Goal: Task Accomplishment & Management: Use online tool/utility

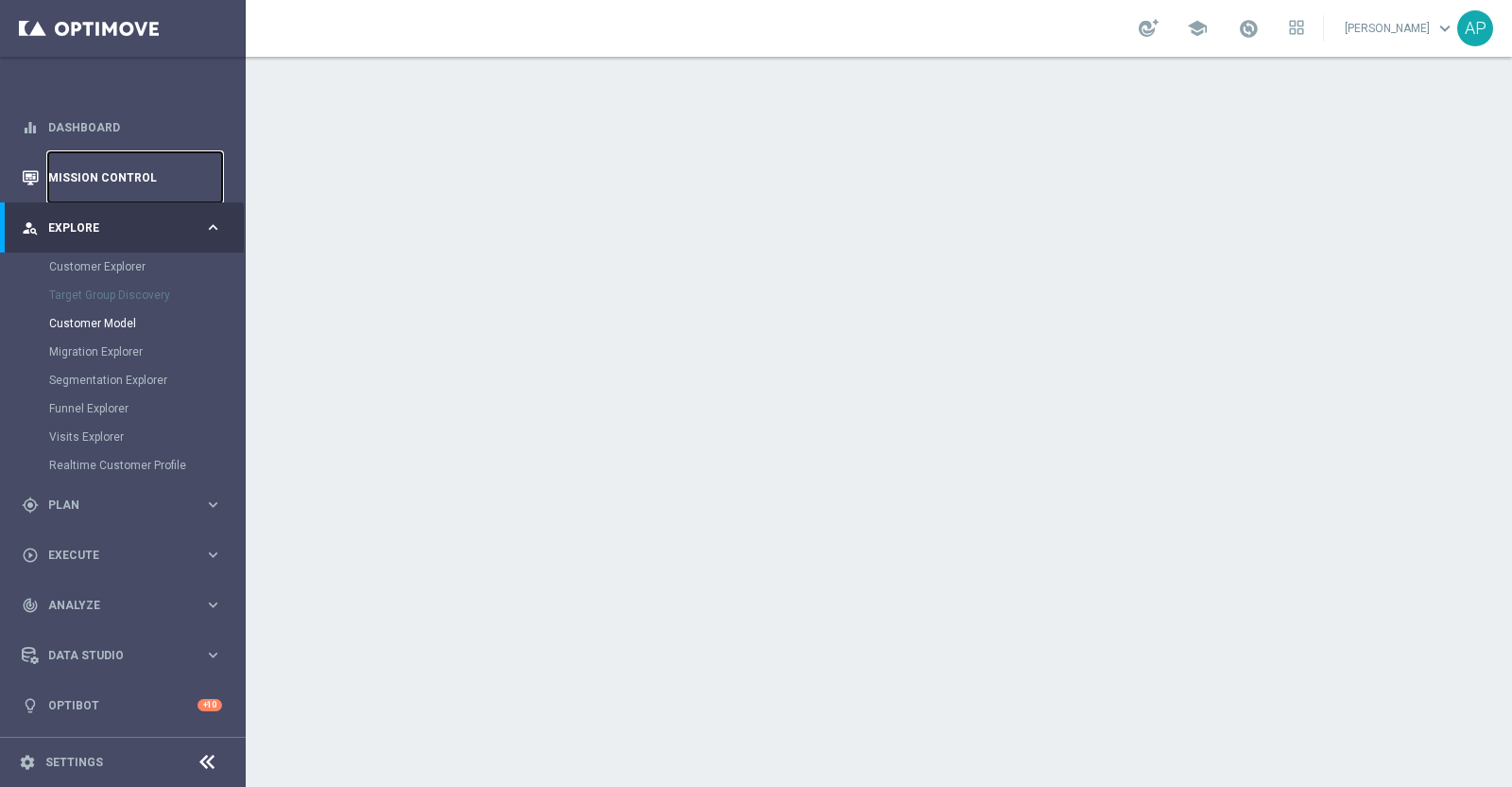
click at [118, 172] on link "Mission Control" at bounding box center [135, 178] width 174 height 50
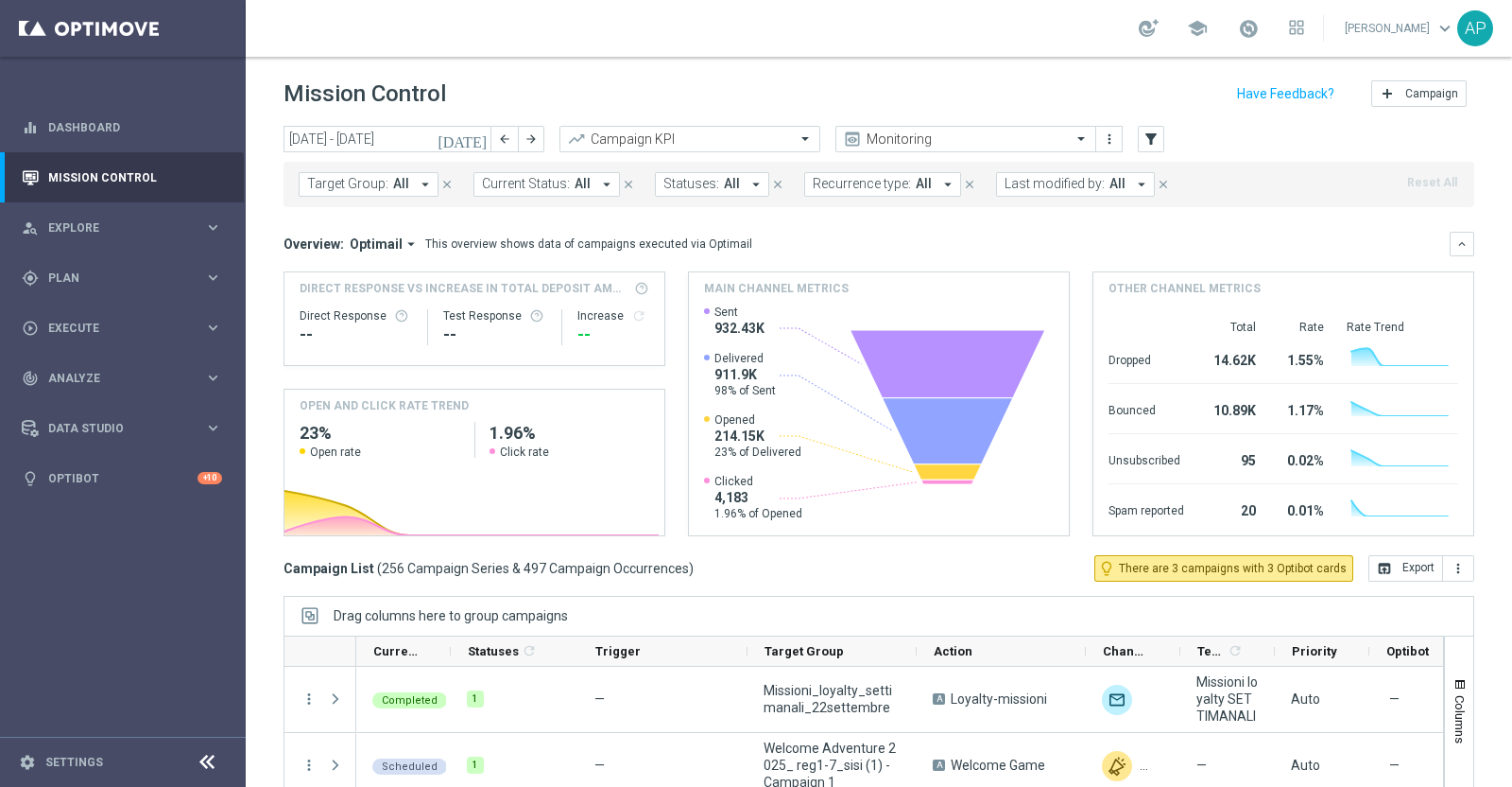
click at [473, 140] on icon "[DATE]" at bounding box center [462, 139] width 51 height 17
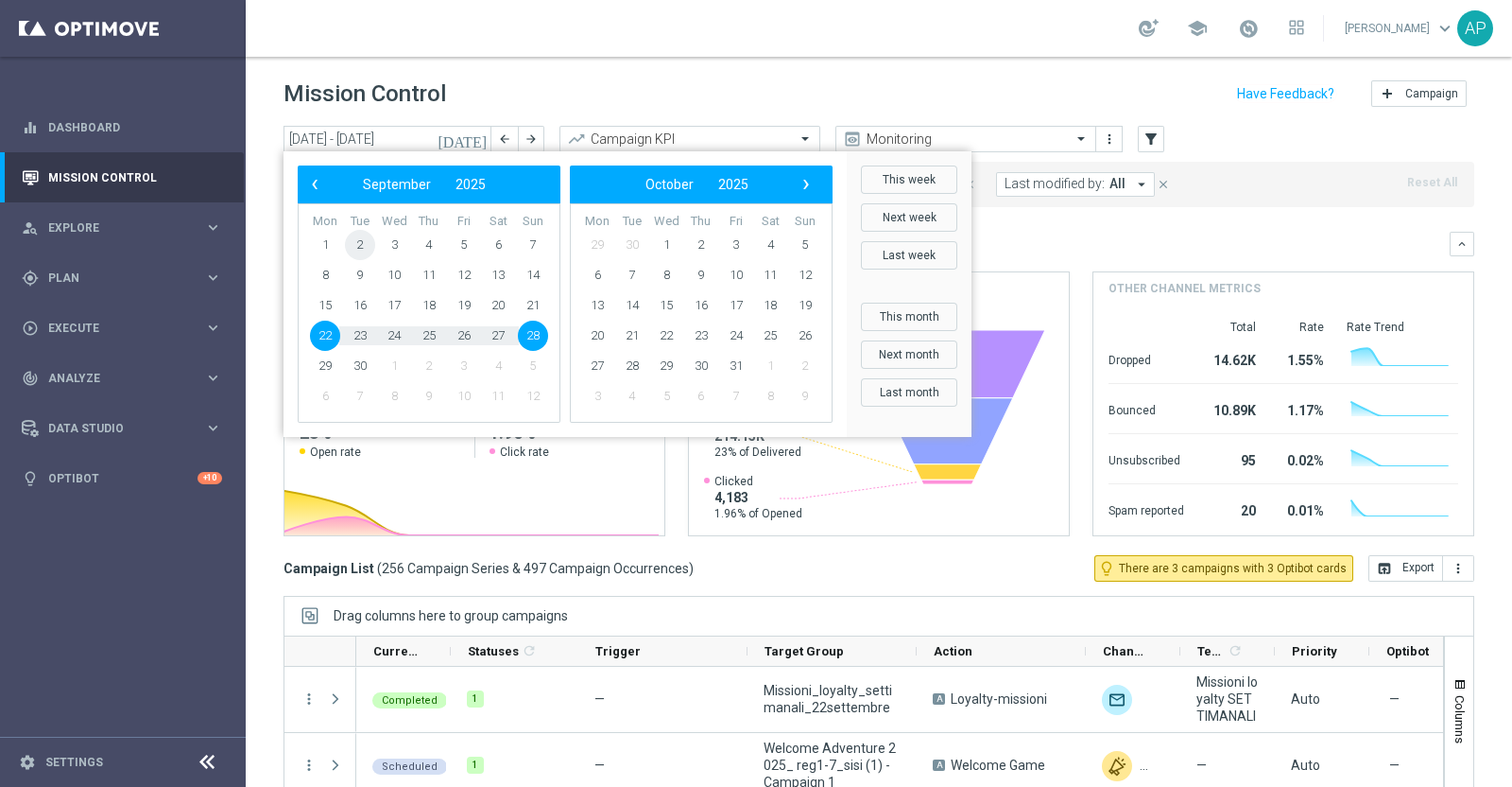
click at [360, 245] on span "2" at bounding box center [359, 244] width 30 height 30
click at [394, 245] on span "3" at bounding box center [394, 244] width 30 height 30
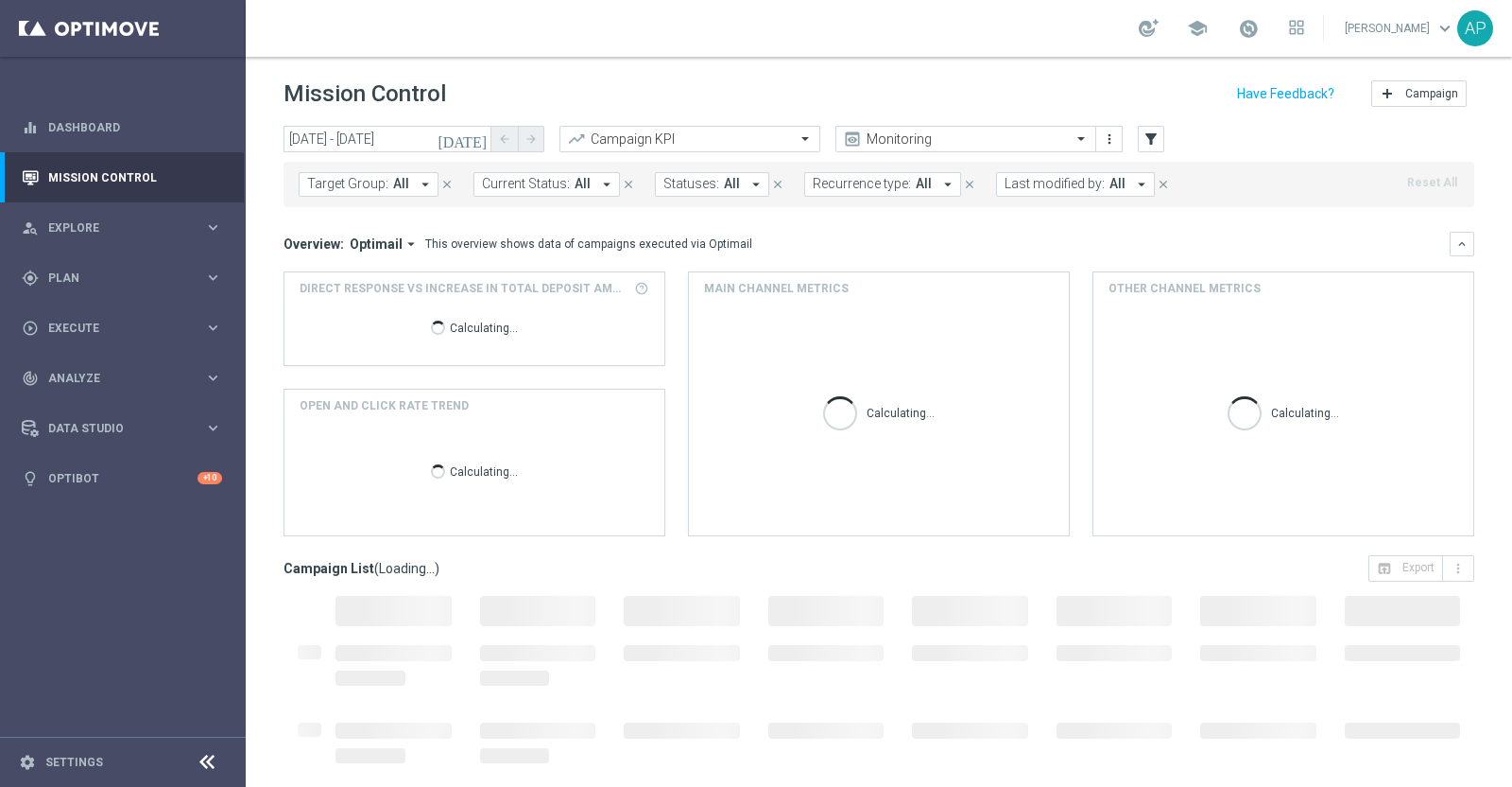
type input "02 Sep 2025 - 03 Sep 2025"
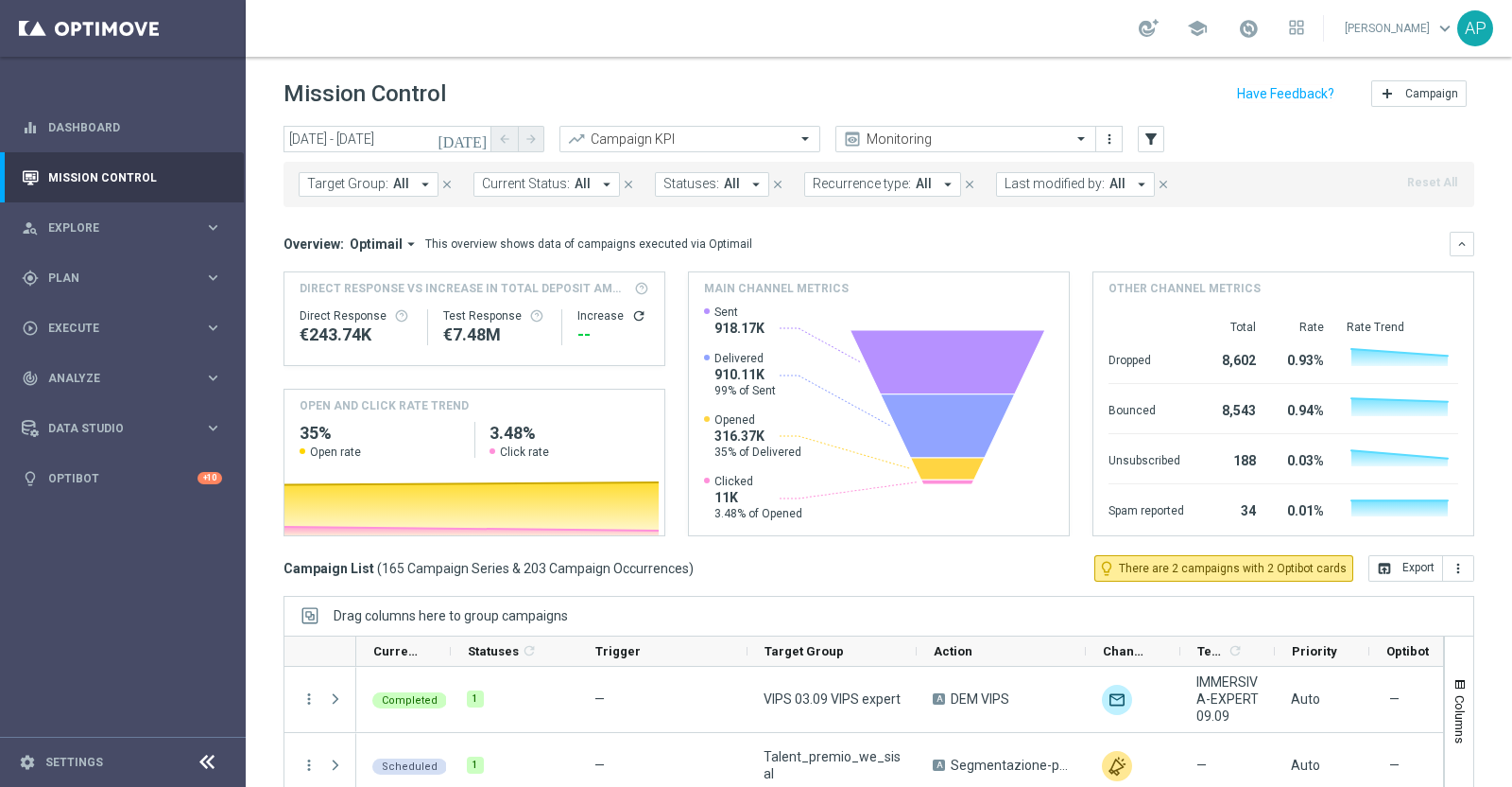
click at [1032, 188] on span "Last modified by:" at bounding box center [1055, 183] width 100 height 16
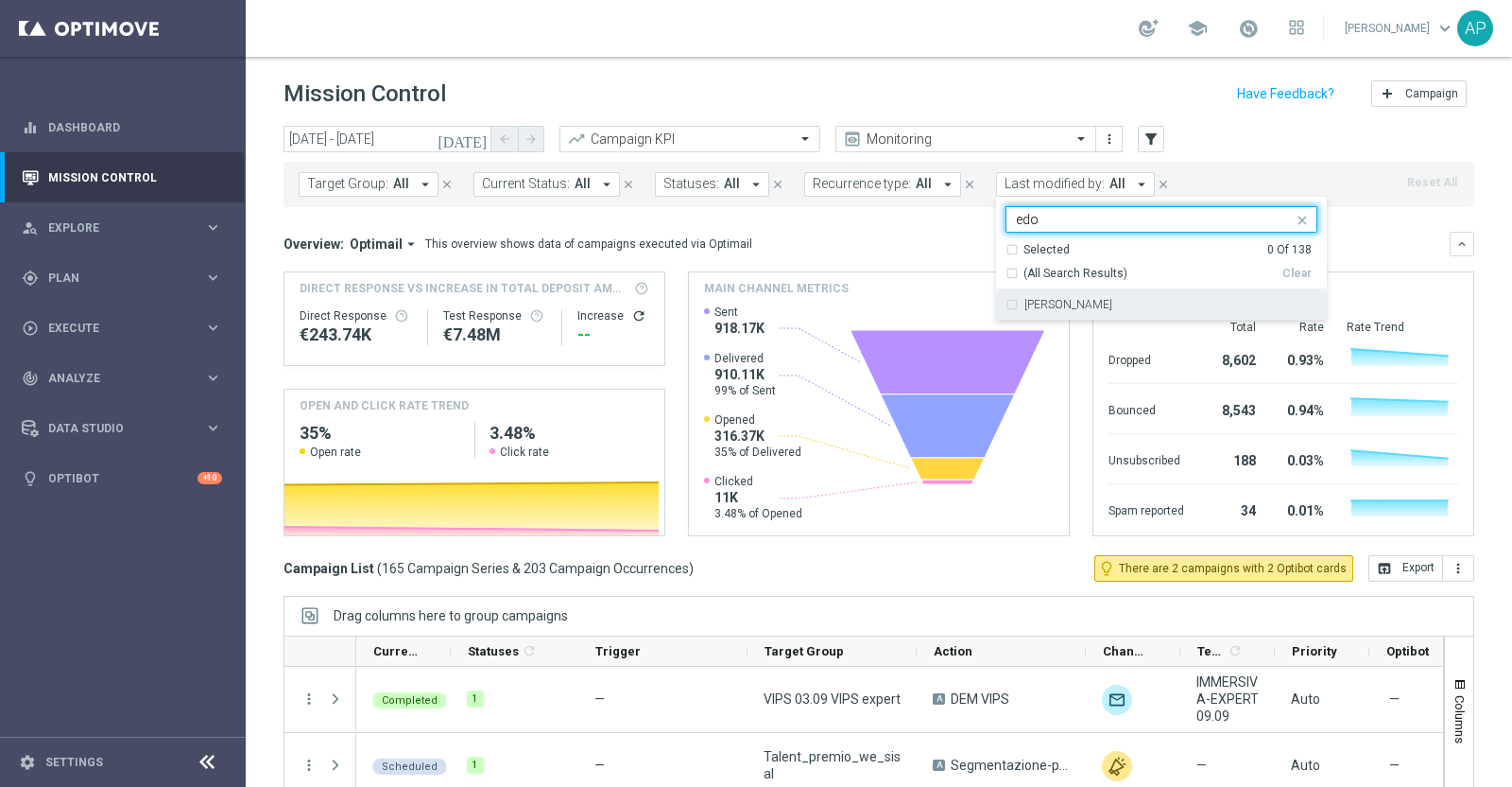
click at [1025, 306] on label "Edoardo Ellena" at bounding box center [1068, 304] width 88 height 12
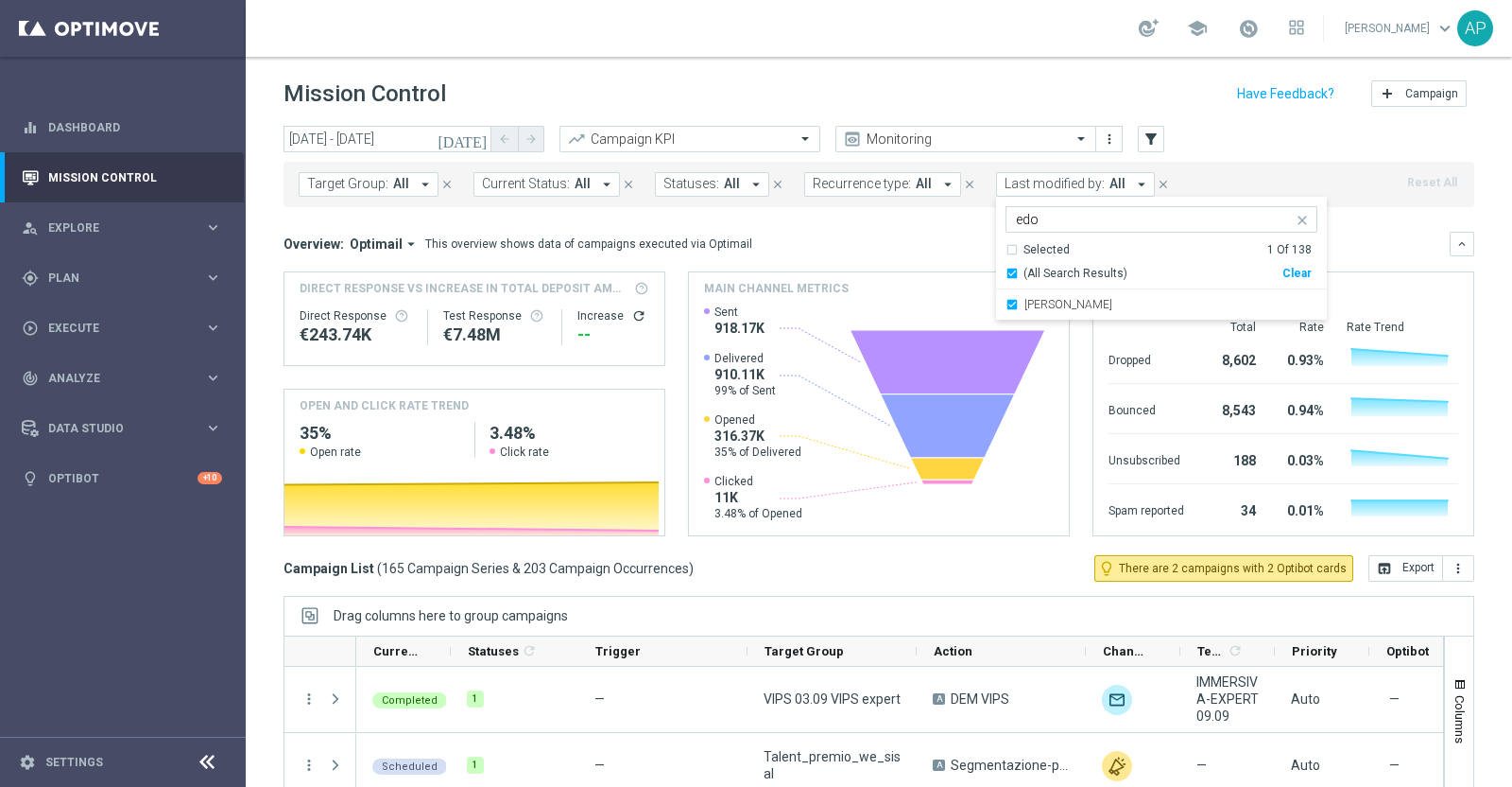
click at [1039, 216] on input "edo" at bounding box center [1154, 219] width 277 height 16
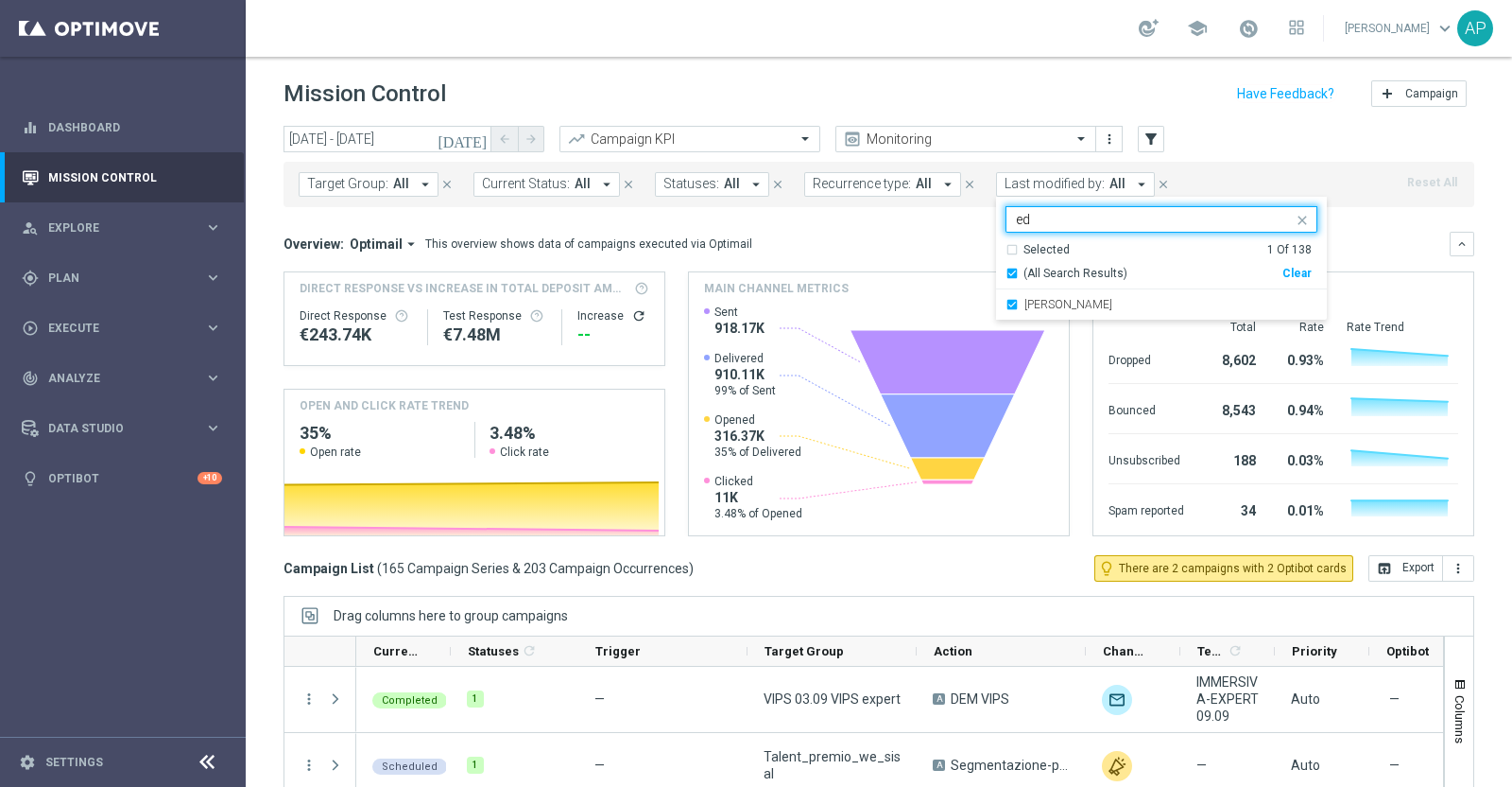
type input "e"
click at [1078, 304] on label "Antonio Iacovone" at bounding box center [1068, 304] width 88 height 12
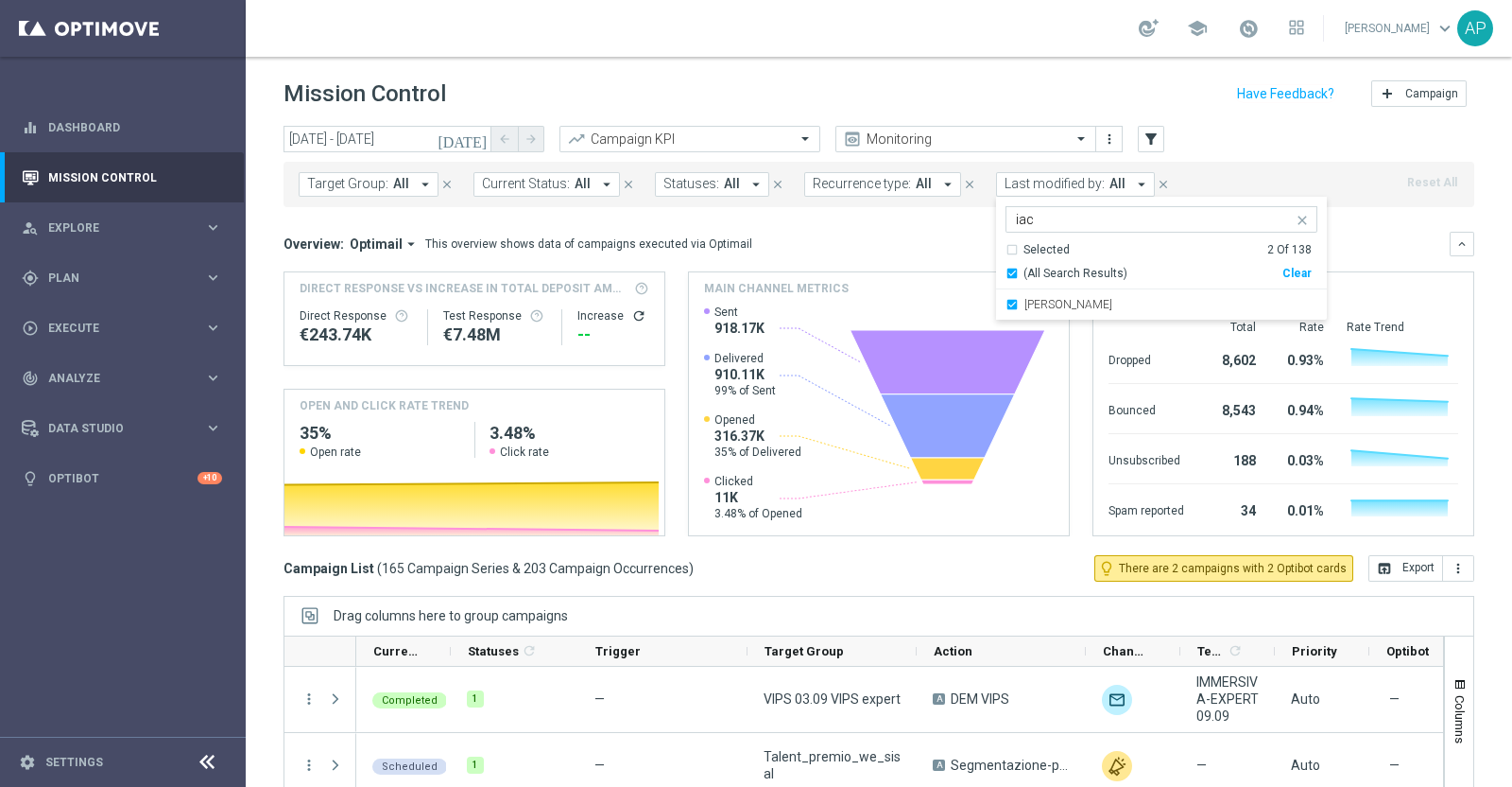
click at [1050, 216] on input "iac" at bounding box center [1154, 219] width 277 height 16
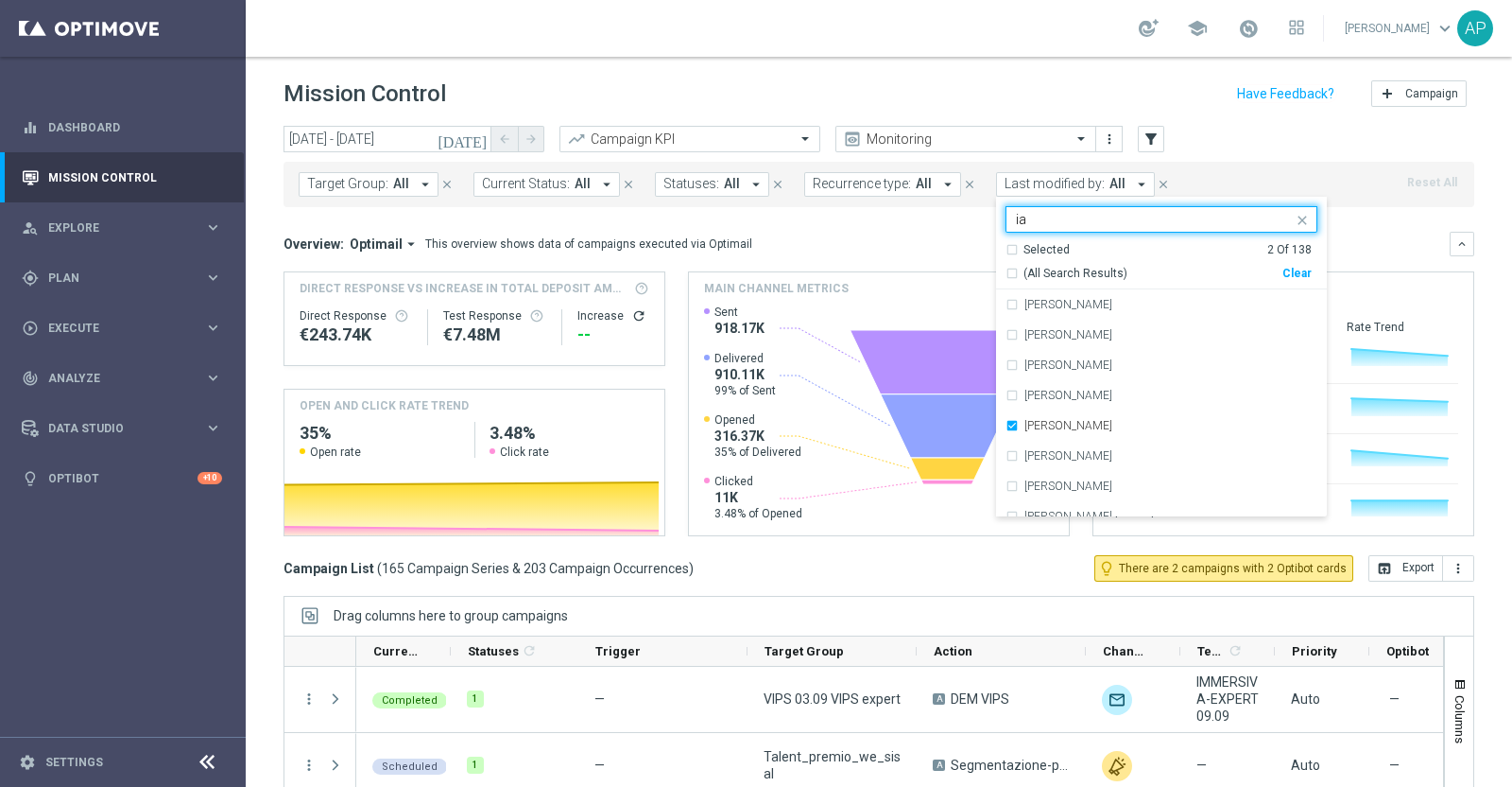
type input "i"
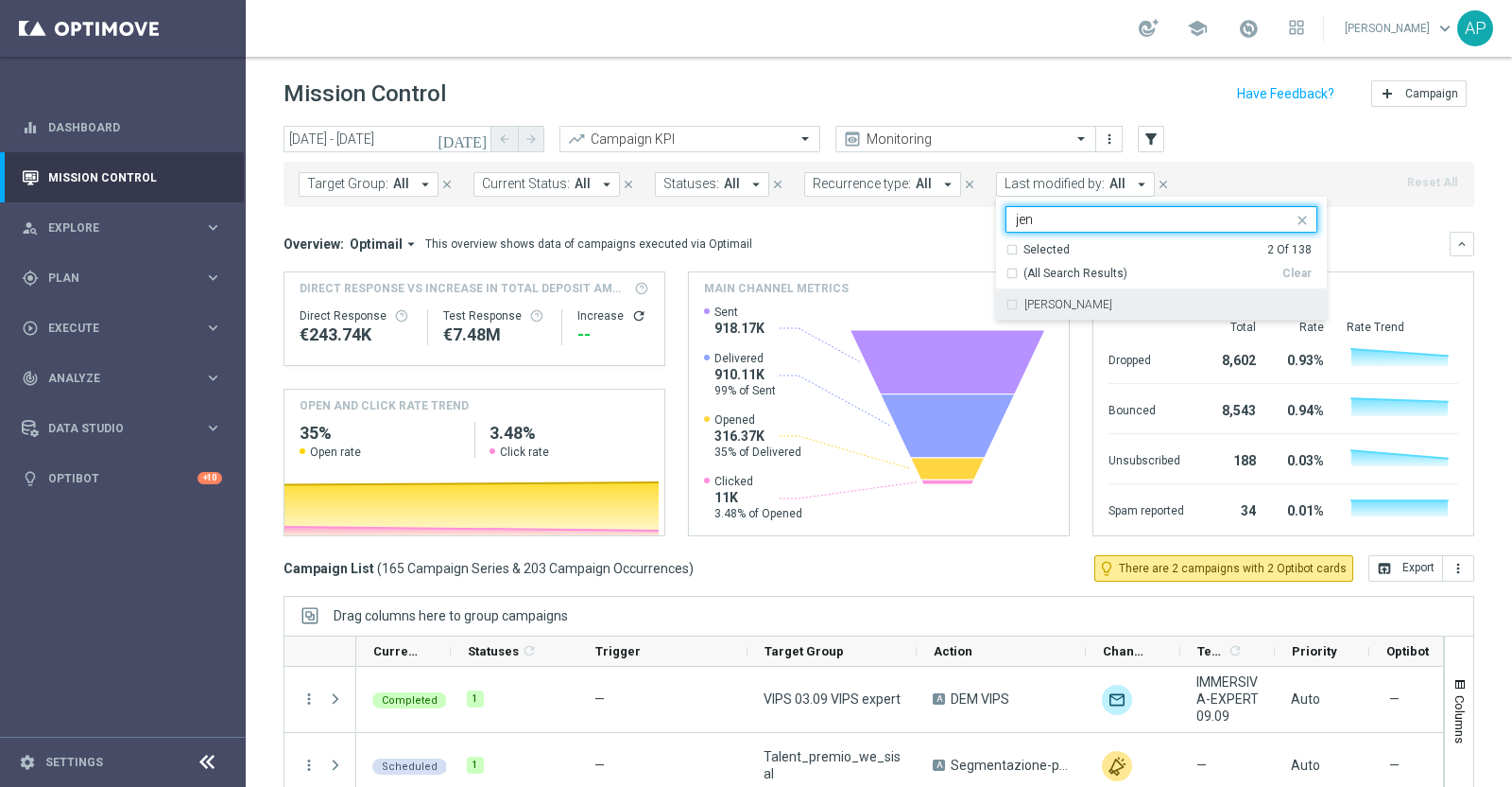
click at [1074, 295] on div "Jennyffer Gonzalez" at bounding box center [1162, 304] width 312 height 30
type input "jen"
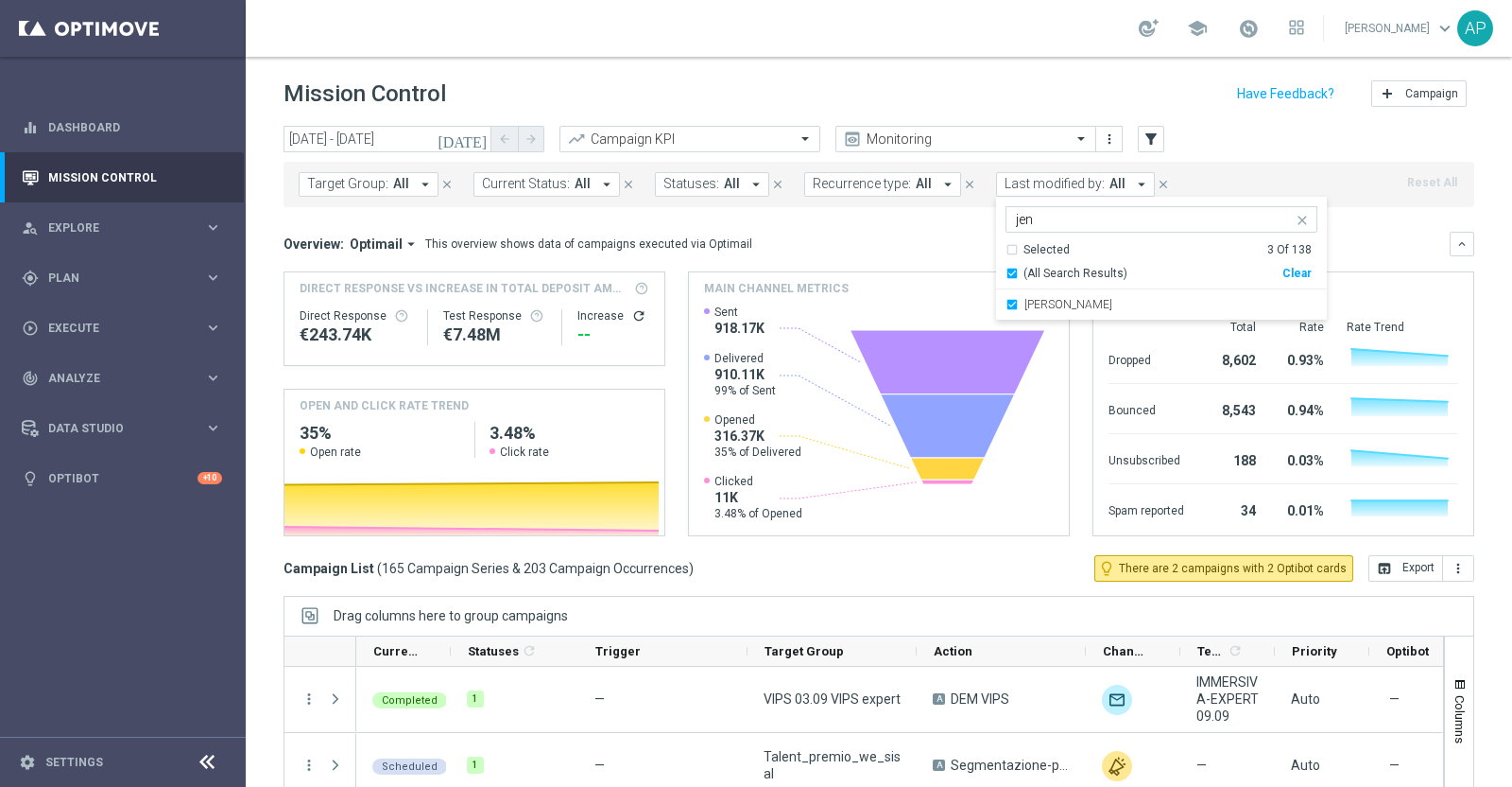
click at [897, 237] on div "Overview: Optimail arrow_drop_down This overview shows data of campaigns execut…" at bounding box center [867, 244] width 1166 height 17
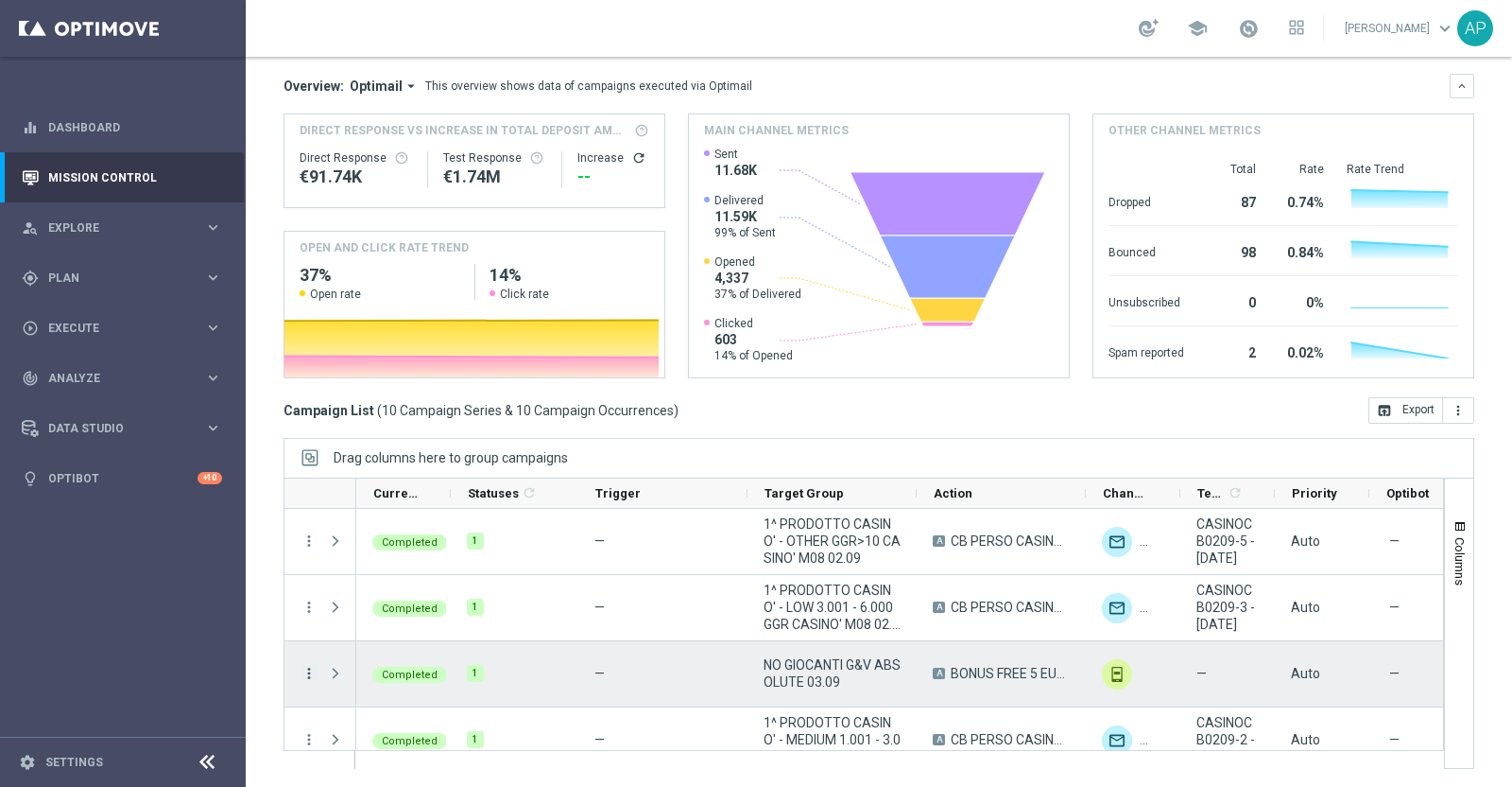
click at [313, 667] on icon "more_vert" at bounding box center [309, 673] width 17 height 17
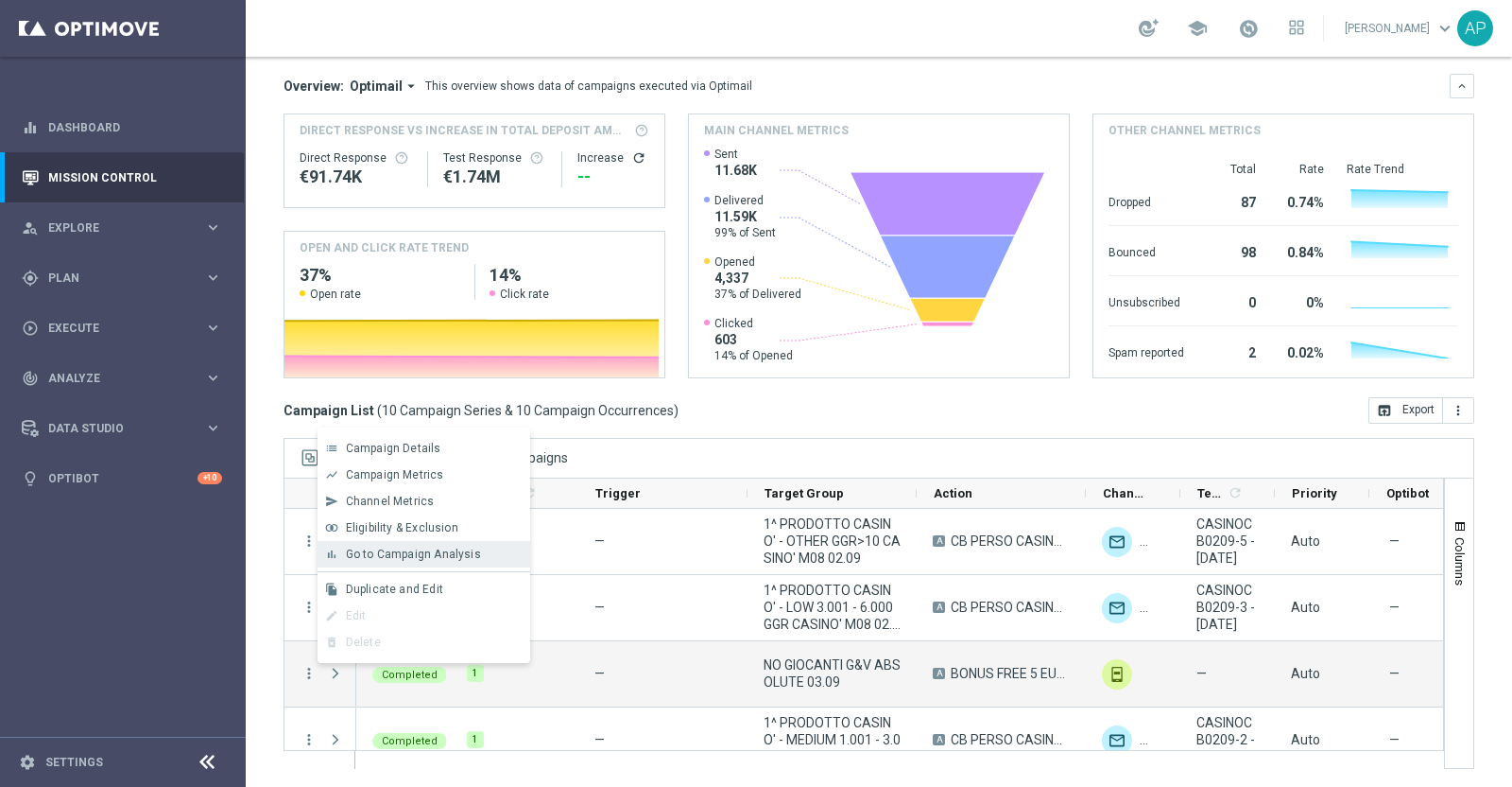
click at [406, 552] on span "Go to Campaign Analysis" at bounding box center [413, 554] width 135 height 14
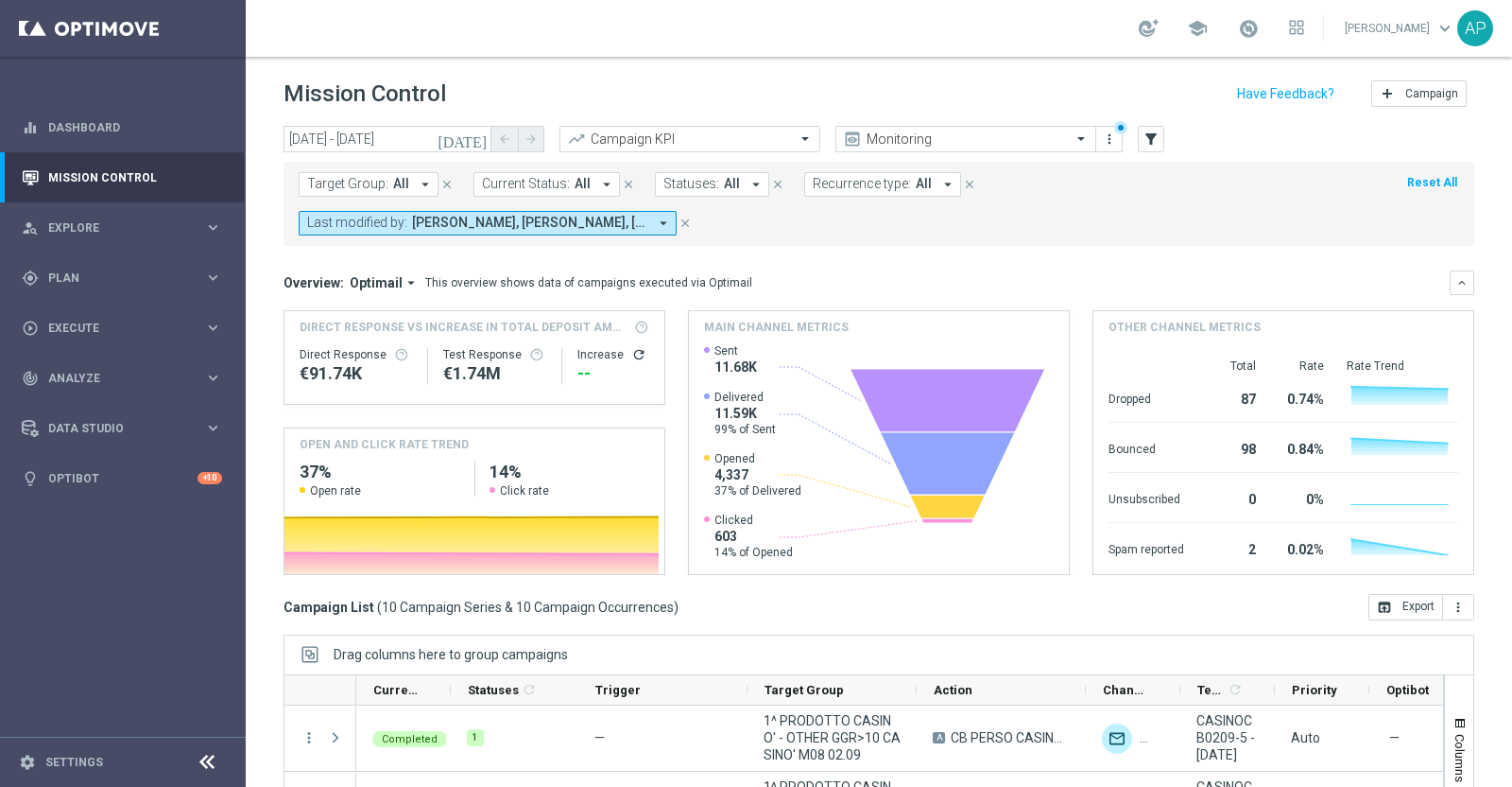
click at [478, 142] on icon "[DATE]" at bounding box center [462, 139] width 51 height 17
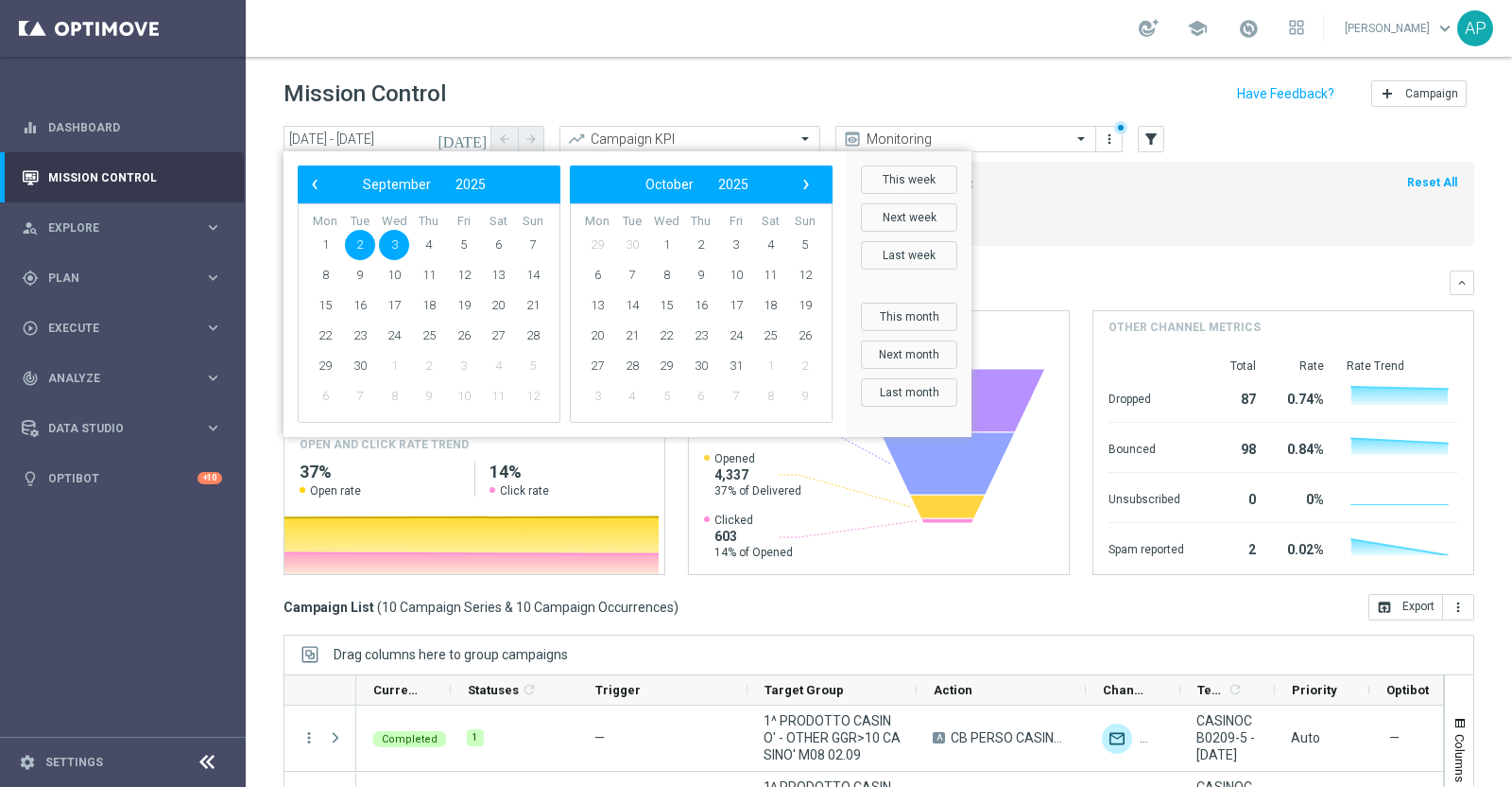
click at [363, 244] on span "2" at bounding box center [359, 244] width 30 height 30
click at [440, 242] on span "4" at bounding box center [429, 244] width 30 height 30
type input "02 Sep 2025 - 04 Sep 2025"
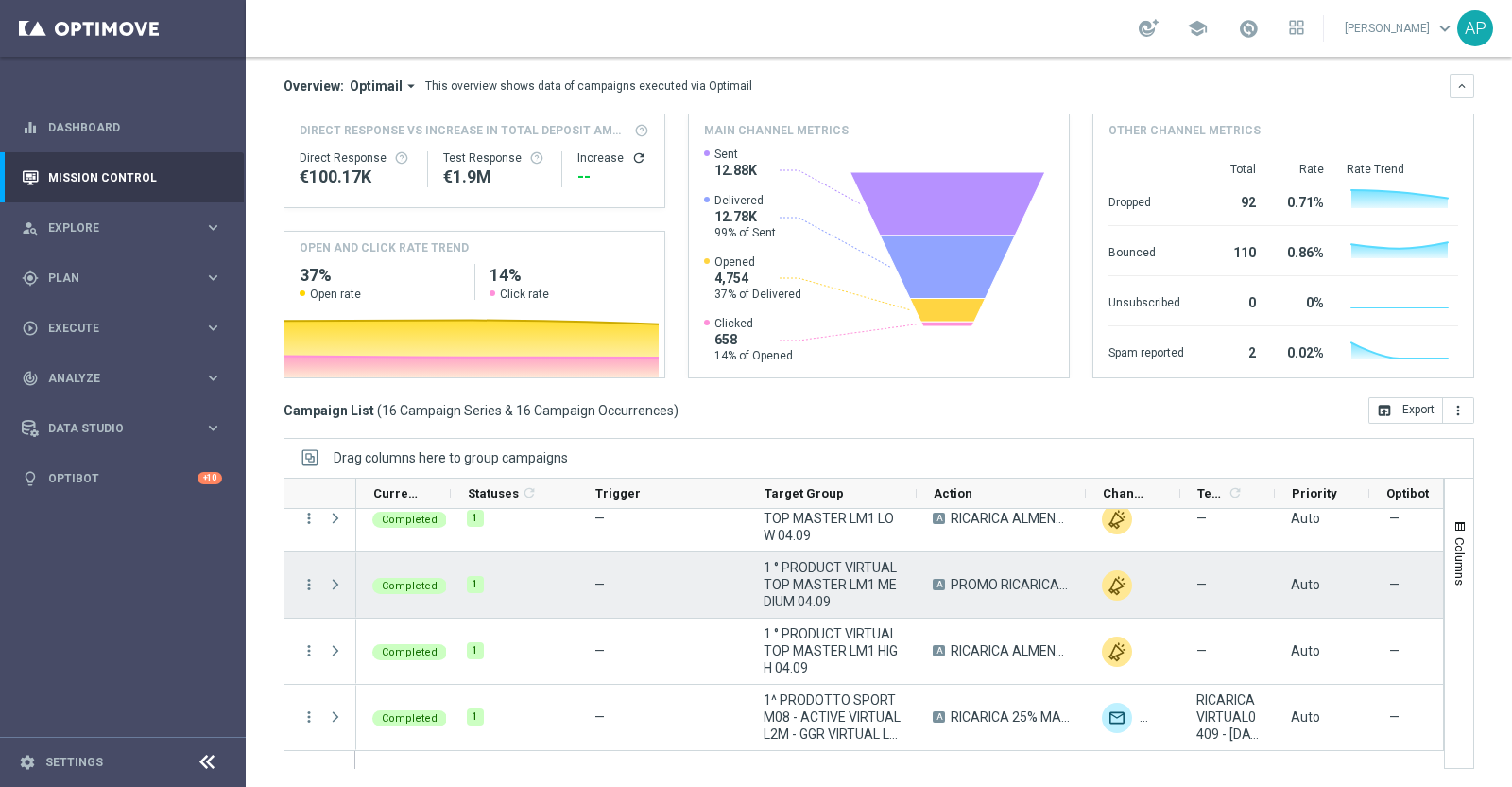
scroll to position [699, 0]
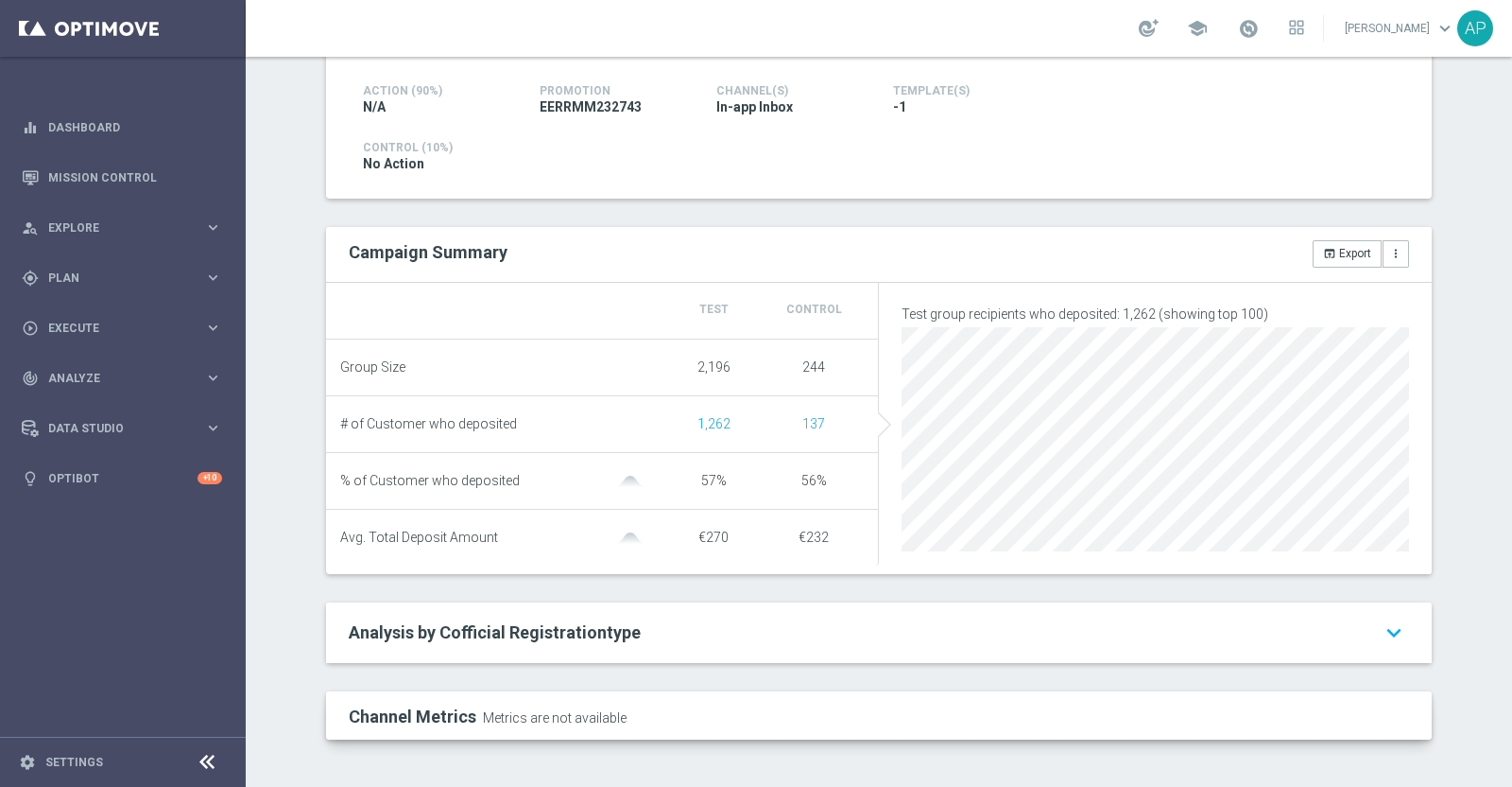
scroll to position [460, 0]
click at [1389, 247] on icon "more_vert" at bounding box center [1396, 254] width 14 height 14
click at [1343, 246] on button "open_in_browser Export" at bounding box center [1347, 253] width 69 height 26
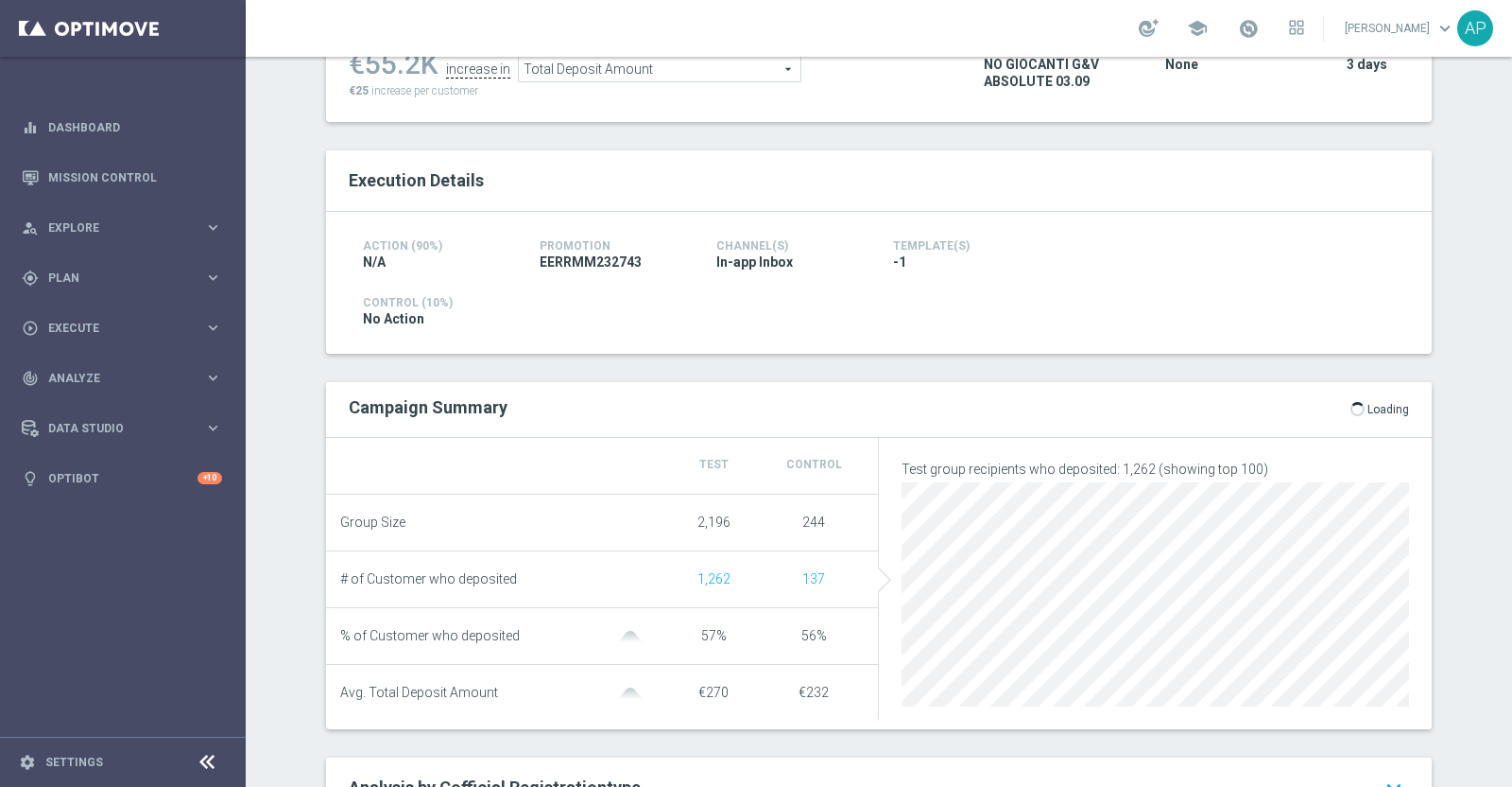
scroll to position [223, 0]
